Goal: Check status

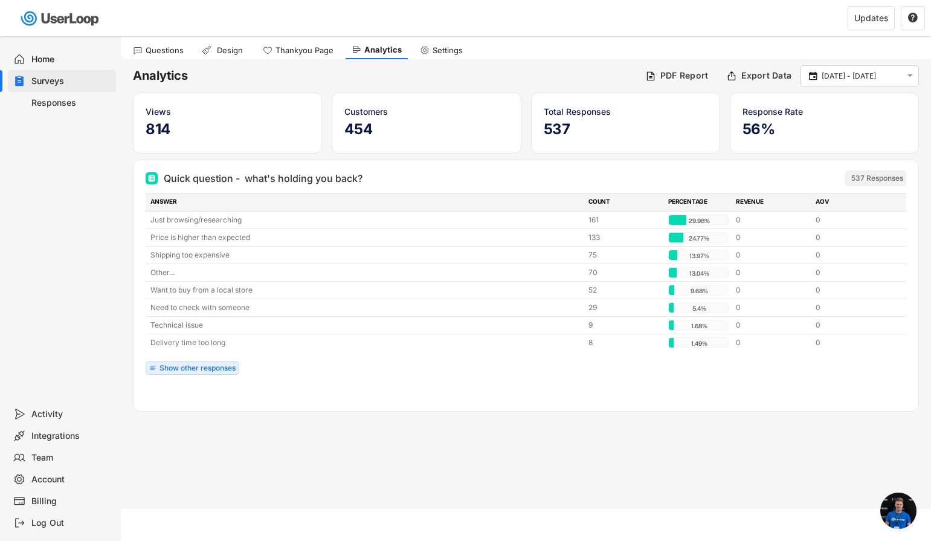
scroll to position [31, 0]
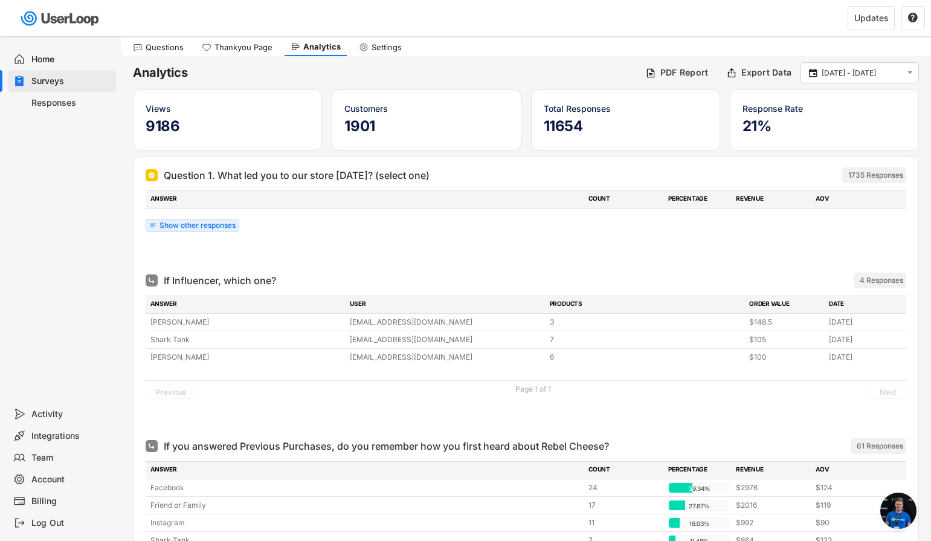
scroll to position [4223, 0]
click at [902, 69] on div " [DATE] - [DATE] " at bounding box center [859, 72] width 118 height 21
click at [871, 77] on input "[DATE] - [DATE]" at bounding box center [862, 73] width 80 height 12
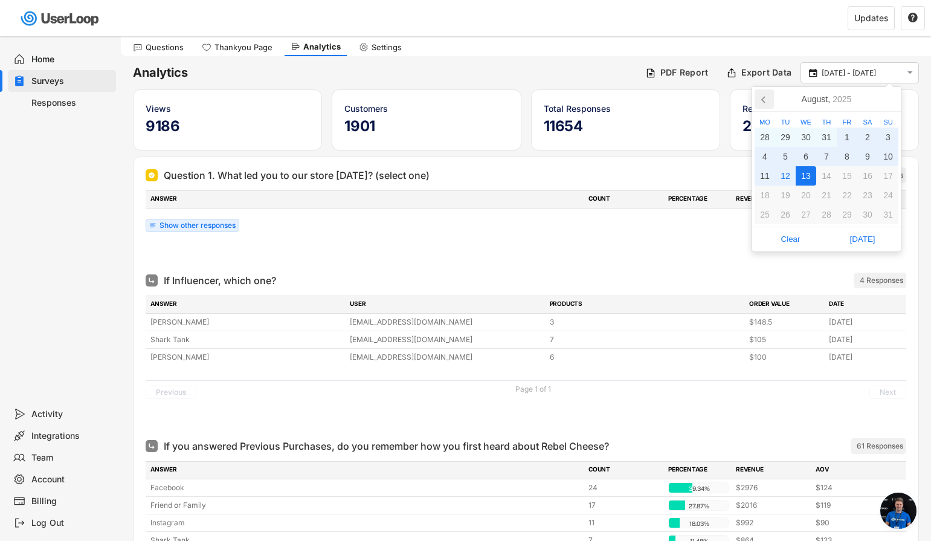
click at [765, 100] on icon at bounding box center [764, 98] width 19 height 19
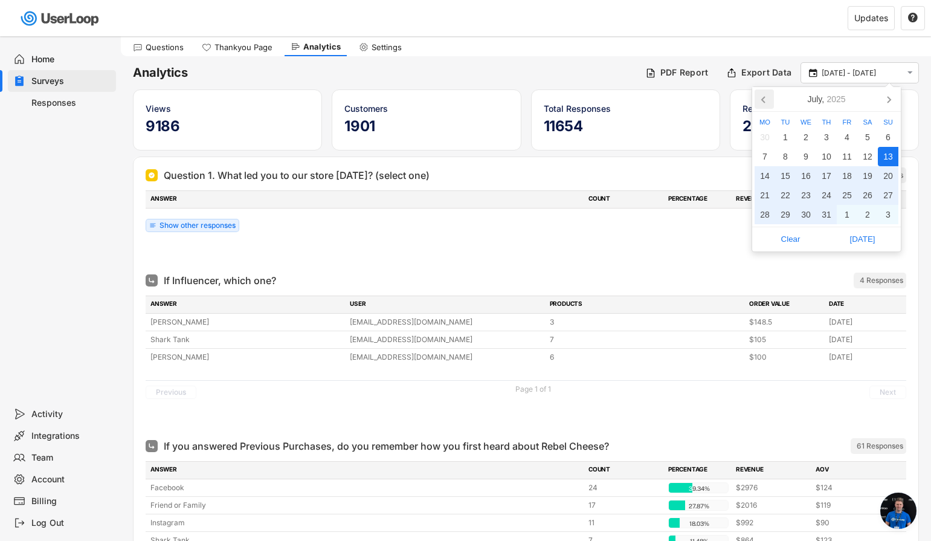
click at [765, 100] on icon at bounding box center [764, 98] width 19 height 19
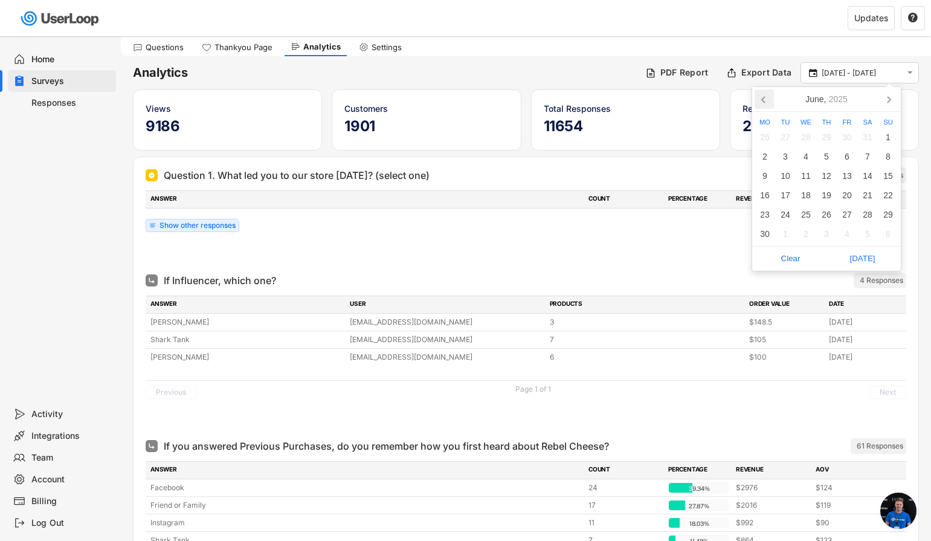
click at [765, 100] on icon at bounding box center [764, 98] width 19 height 19
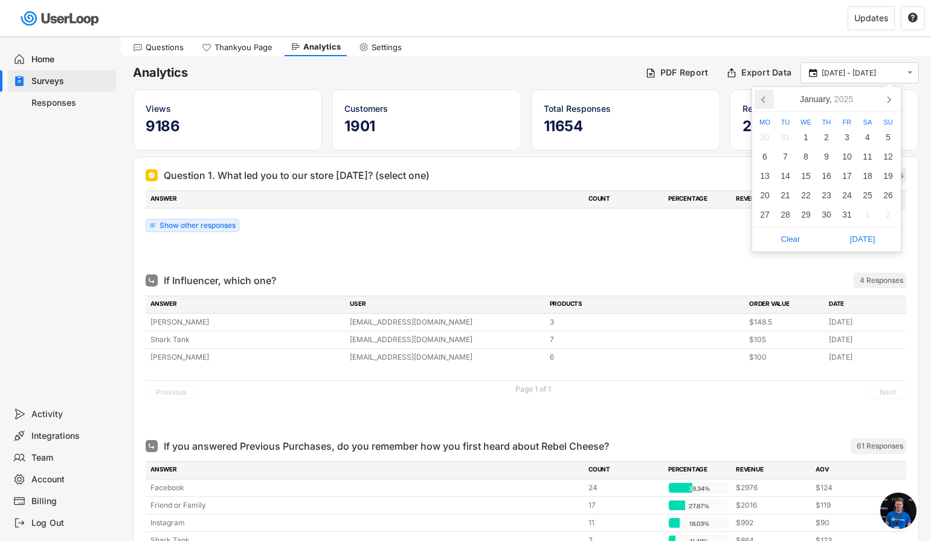
click at [765, 100] on icon at bounding box center [764, 98] width 19 height 19
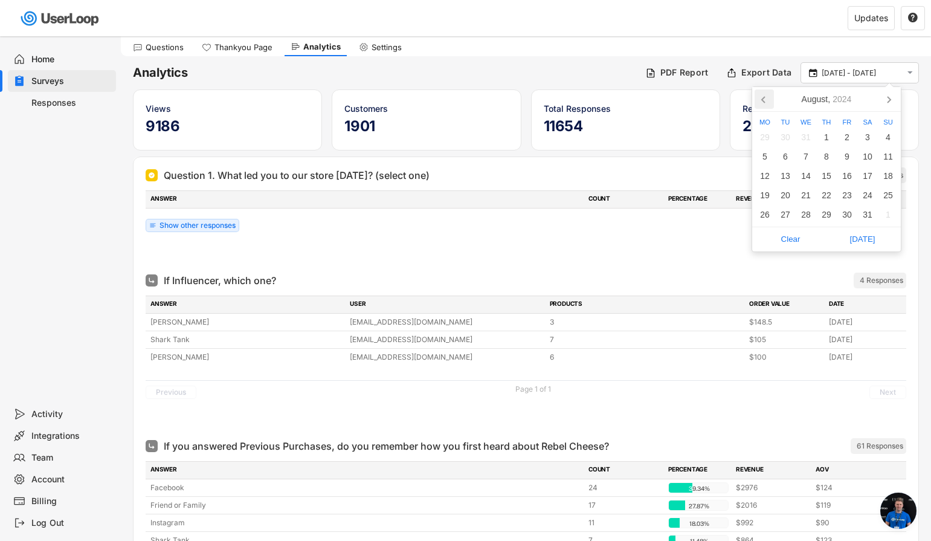
click at [765, 100] on icon at bounding box center [764, 98] width 19 height 19
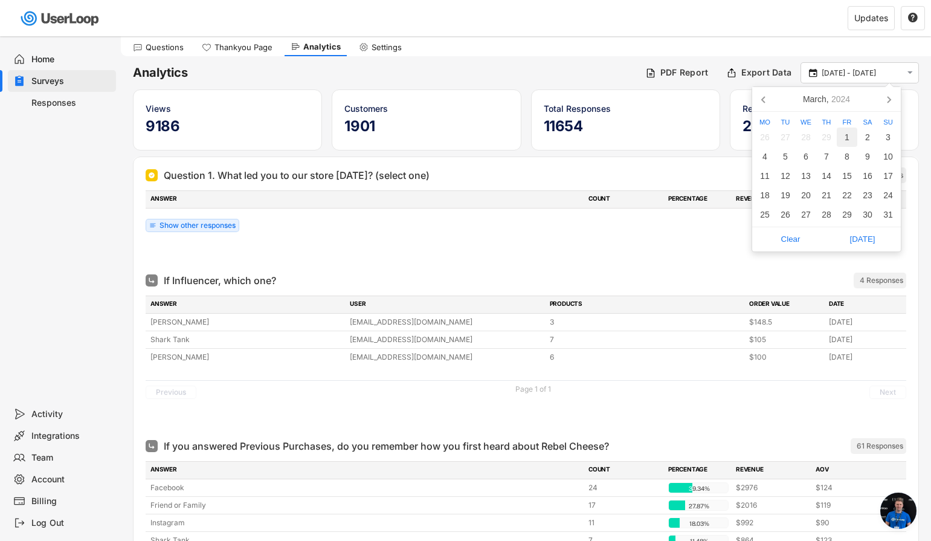
click at [852, 135] on div "1" at bounding box center [847, 136] width 21 height 19
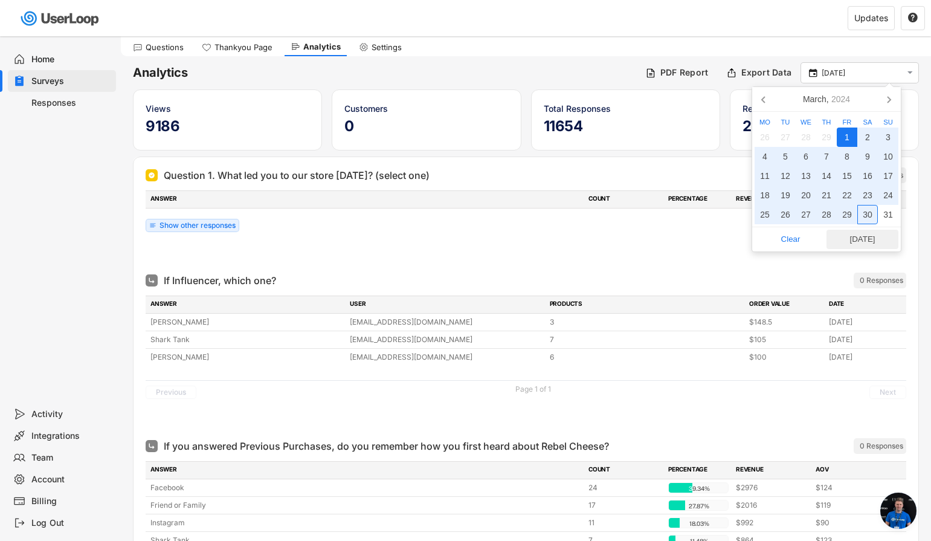
click at [866, 238] on span "Today" at bounding box center [862, 239] width 65 height 18
type input "1 Mar - 12 Aug"
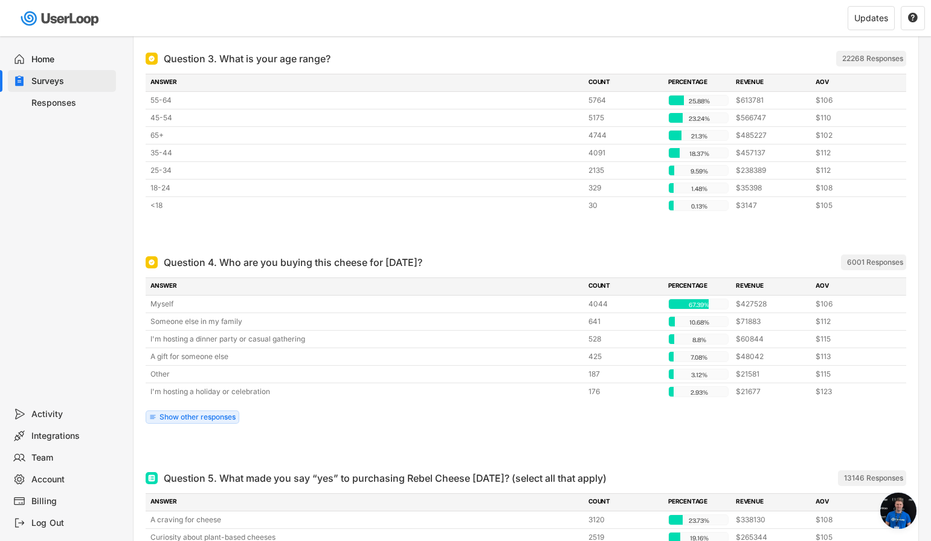
scroll to position [2137, 0]
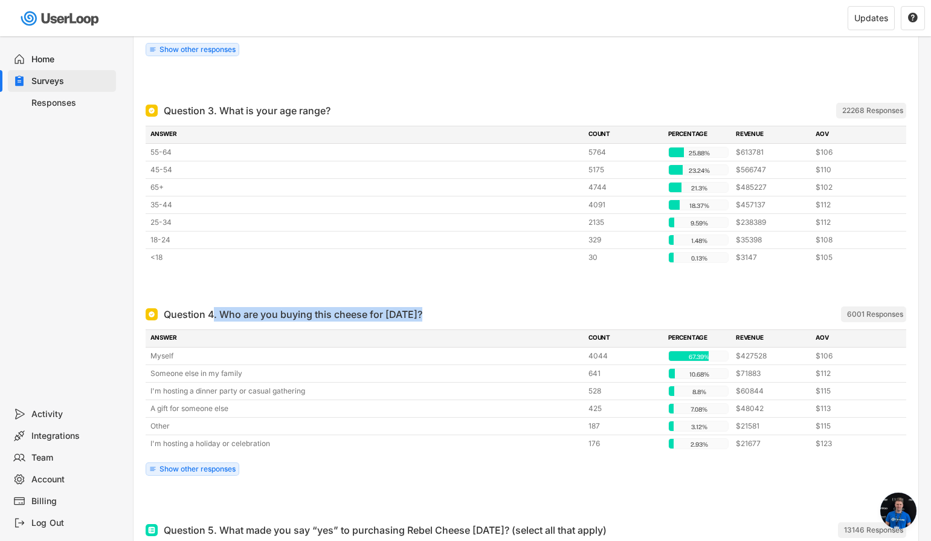
drag, startPoint x: 215, startPoint y: 234, endPoint x: 433, endPoint y: 241, distance: 218.2
click at [433, 307] on div "Question 4. Who are you buying this cheese for today? ARCHIVED" at bounding box center [460, 314] width 628 height 14
click at [531, 307] on div "Question 4. Who are you buying this cheese for today? ARCHIVED" at bounding box center [460, 314] width 628 height 14
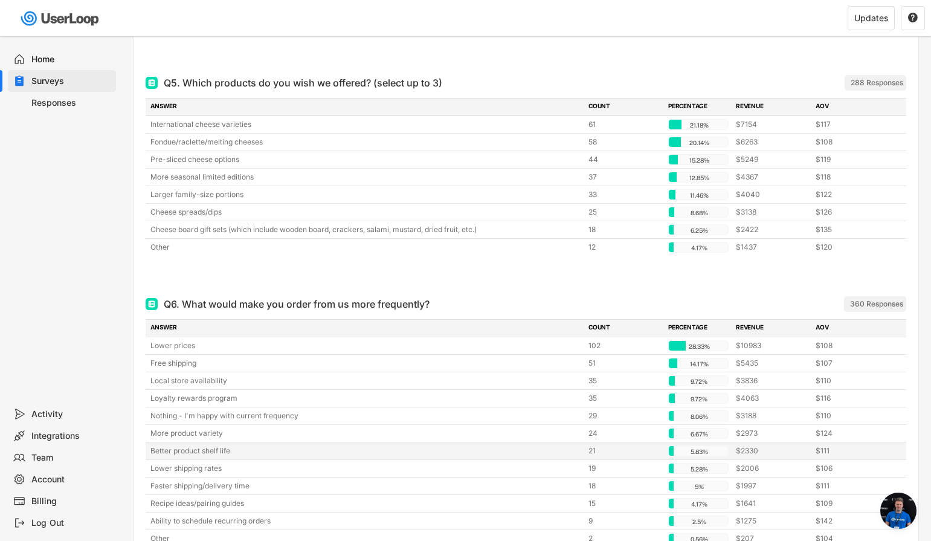
scroll to position [4038, 0]
